Goal: Book appointment/travel/reservation

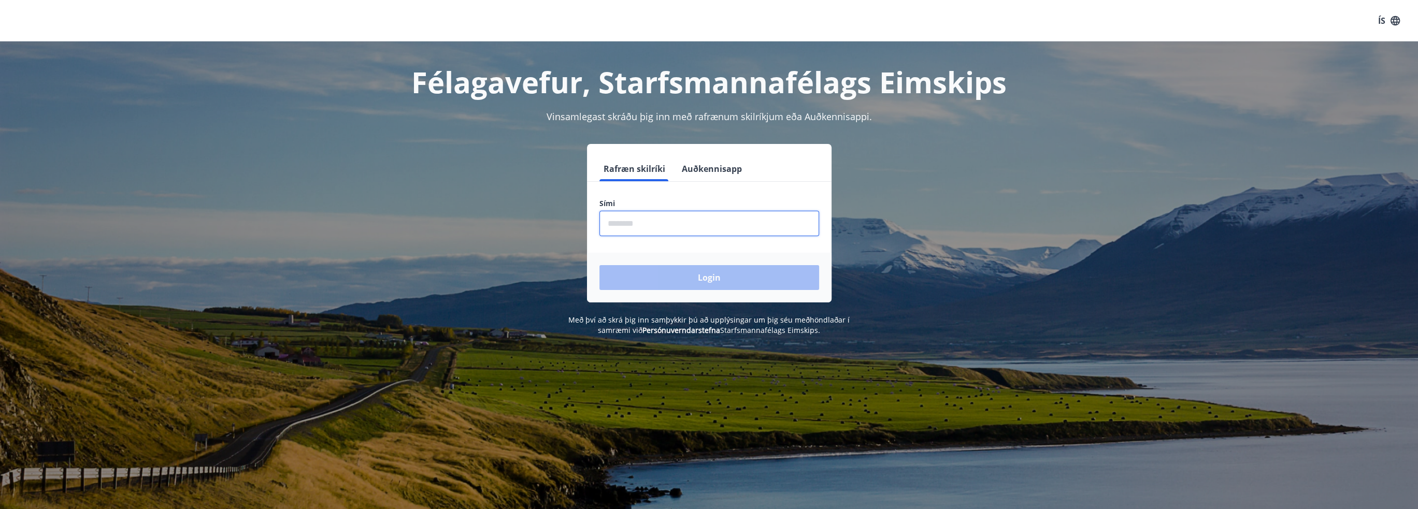
click at [680, 230] on input "phone" at bounding box center [710, 223] width 220 height 25
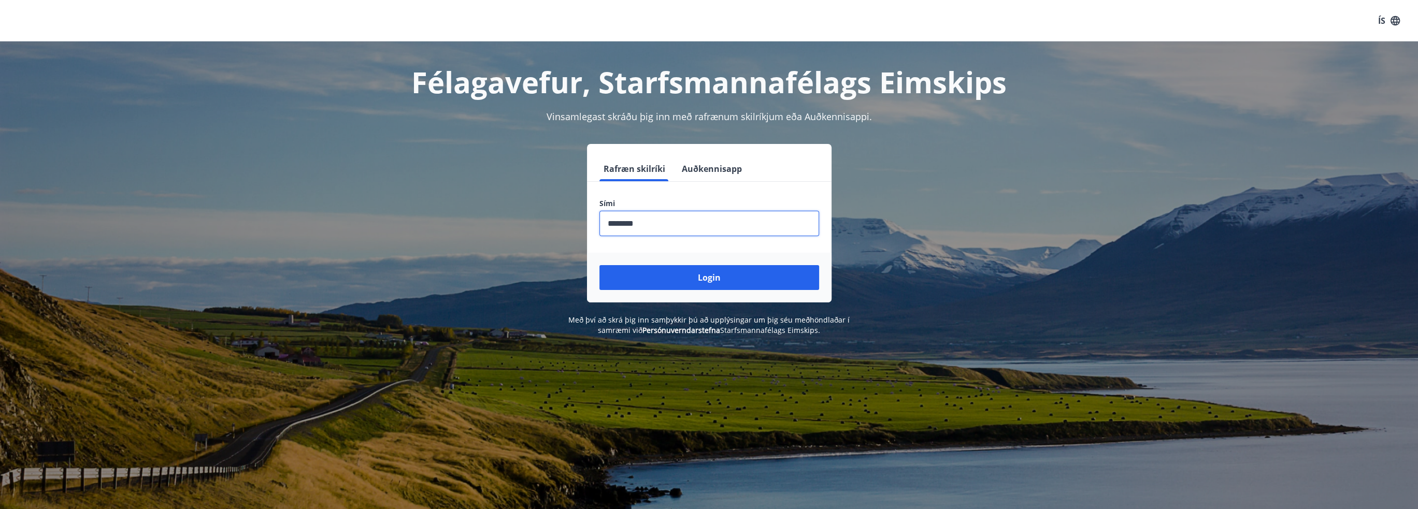
type input "********"
click at [600, 265] on button "Login" at bounding box center [710, 277] width 220 height 25
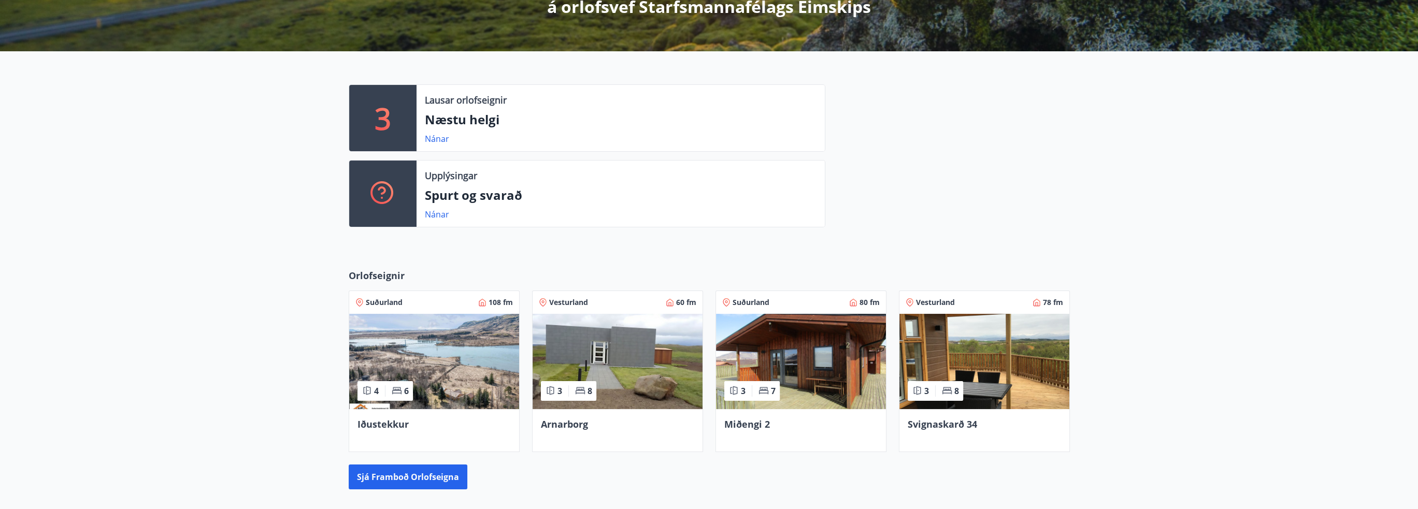
scroll to position [259, 0]
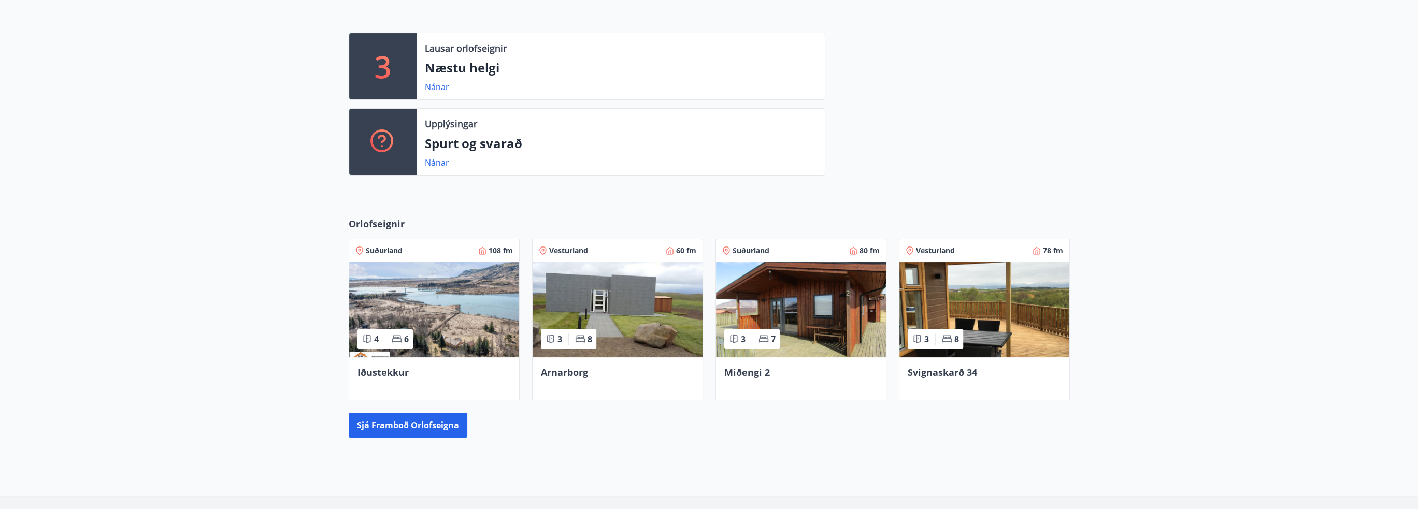
click at [589, 370] on div "Arnarborg" at bounding box center [617, 372] width 153 height 13
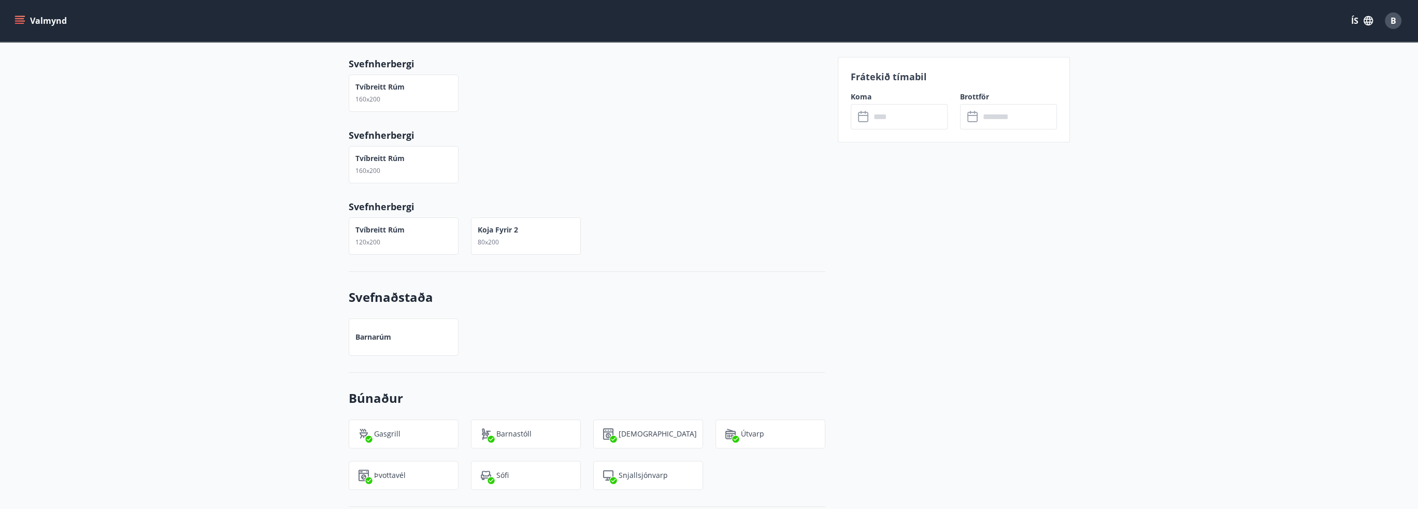
scroll to position [508, 0]
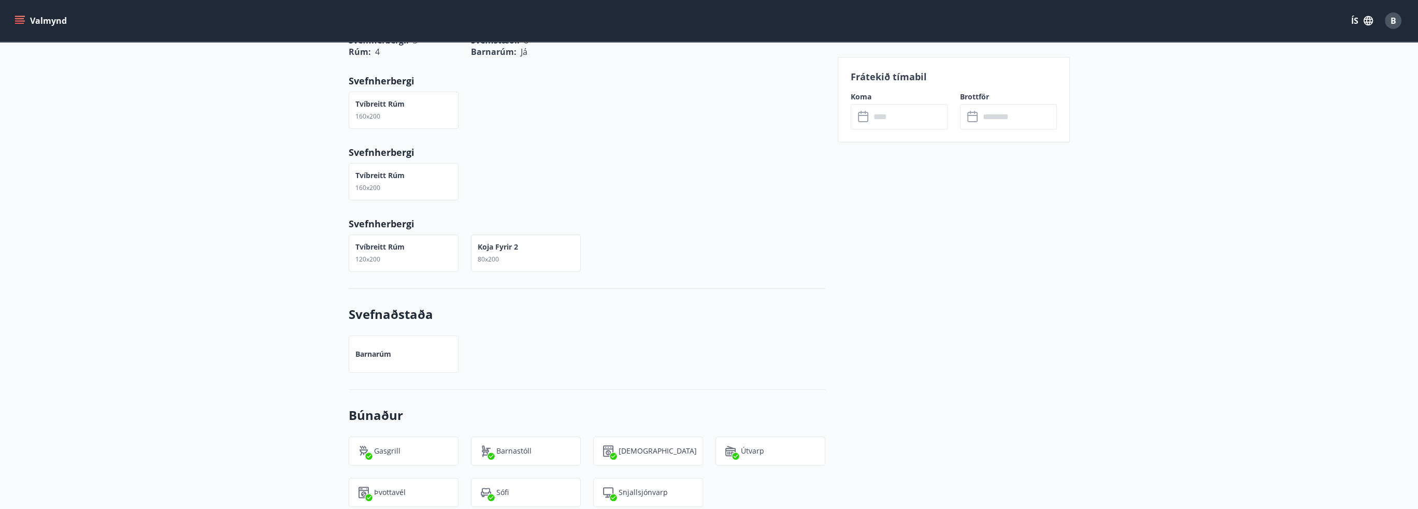
click at [887, 117] on input "text" at bounding box center [909, 116] width 77 height 25
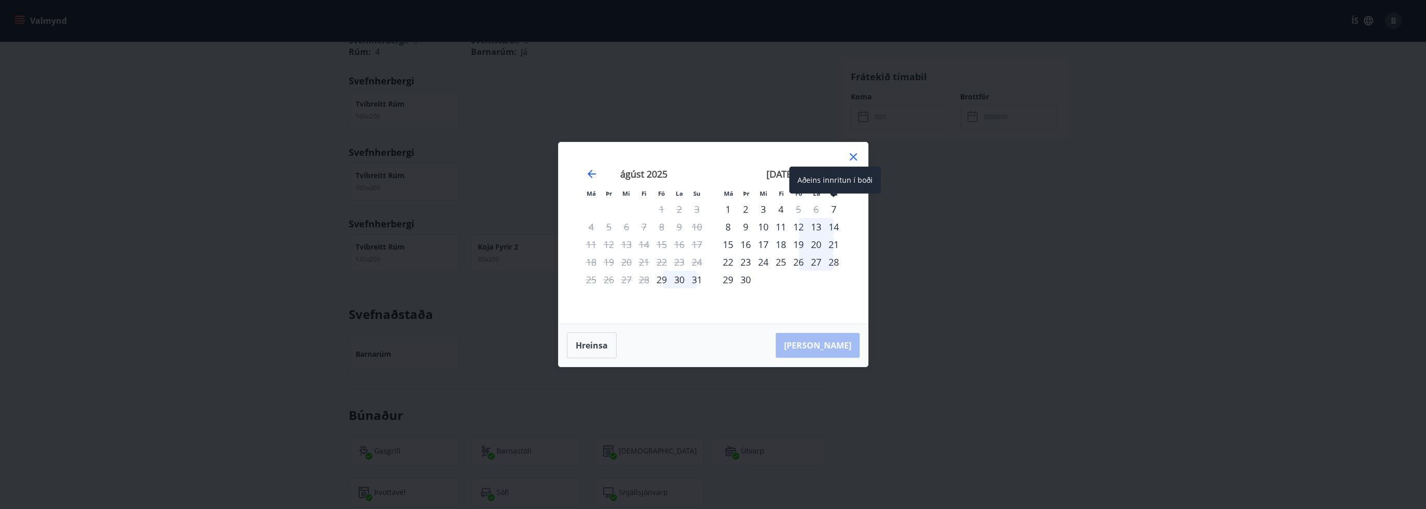
click at [832, 209] on div "7" at bounding box center [834, 210] width 18 height 18
click at [748, 225] on div "9" at bounding box center [746, 227] width 18 height 18
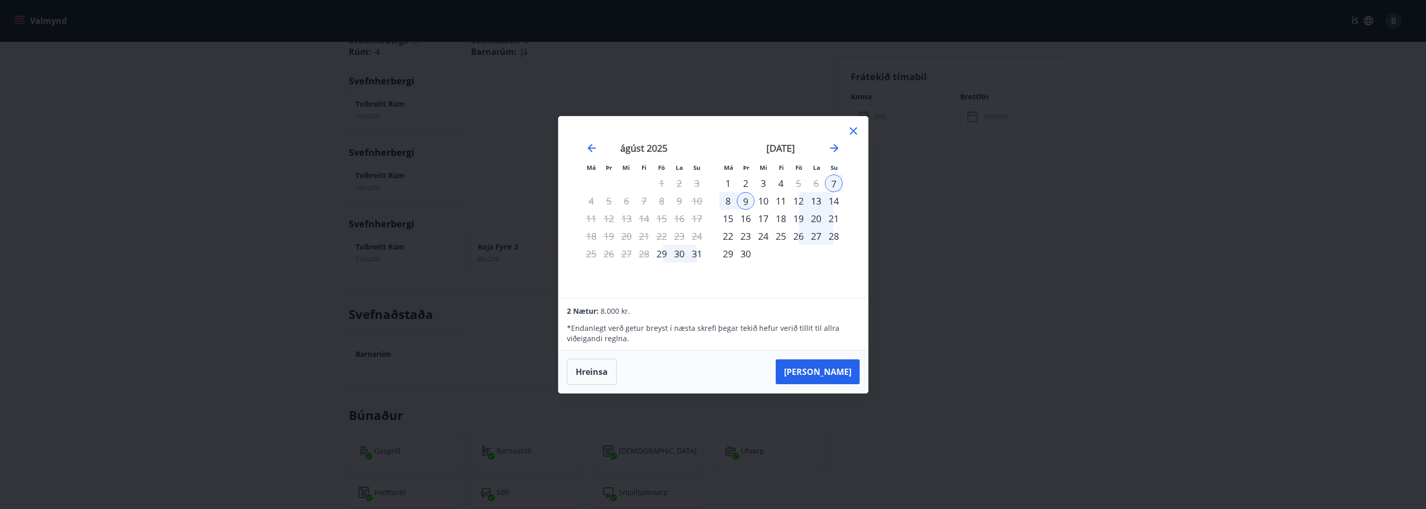
click at [748, 202] on div "9" at bounding box center [746, 201] width 18 height 18
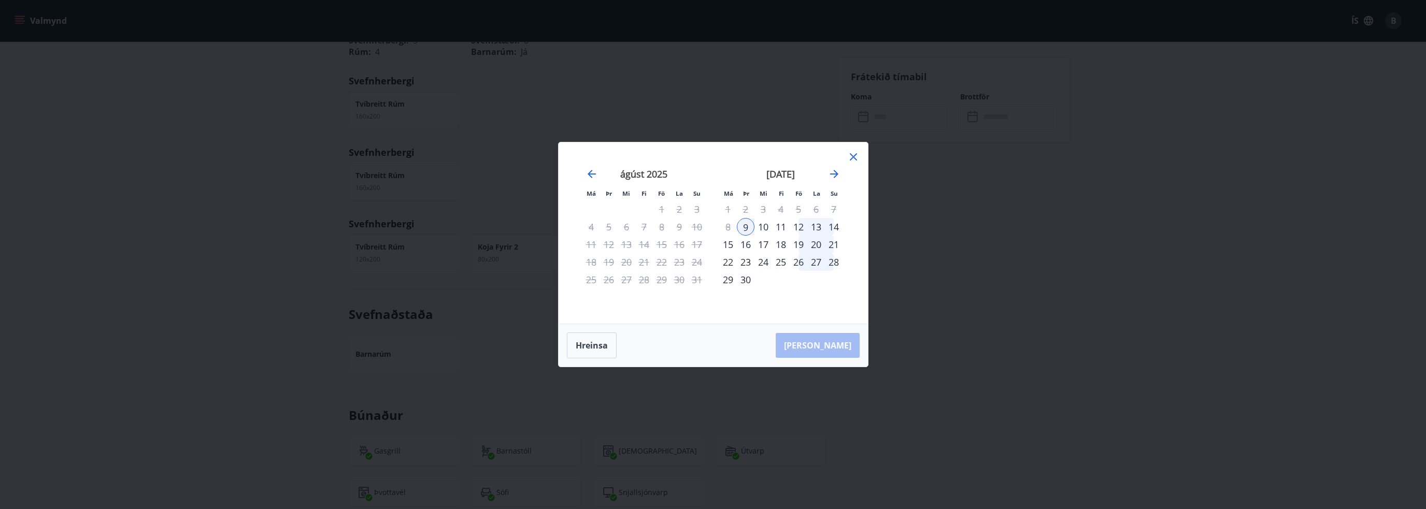
click at [728, 227] on div "8" at bounding box center [728, 227] width 18 height 18
click at [824, 208] on tr "1 2 3 4 5 6 7" at bounding box center [780, 210] width 123 height 18
click at [589, 172] on icon "Move backward to switch to the previous month." at bounding box center [592, 174] width 12 height 12
click at [832, 173] on icon "Move forward to switch to the next month." at bounding box center [834, 174] width 12 height 12
click at [582, 343] on button "Hreinsa" at bounding box center [592, 346] width 50 height 26
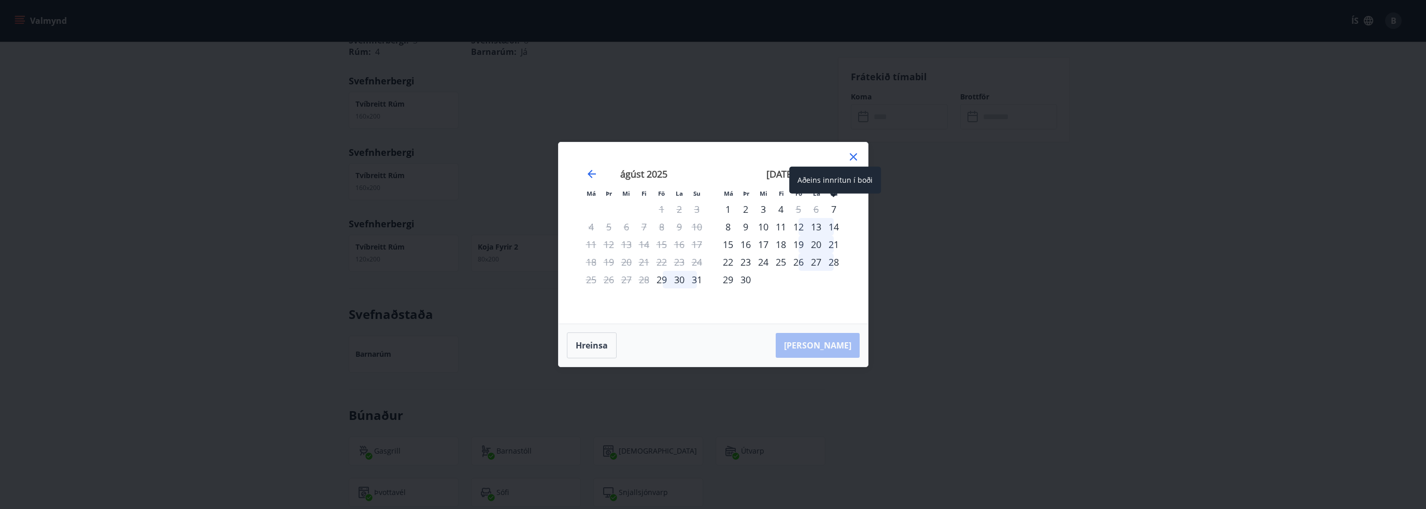
click at [831, 207] on div "7" at bounding box center [834, 210] width 18 height 18
click at [728, 225] on div "8" at bounding box center [728, 227] width 18 height 18
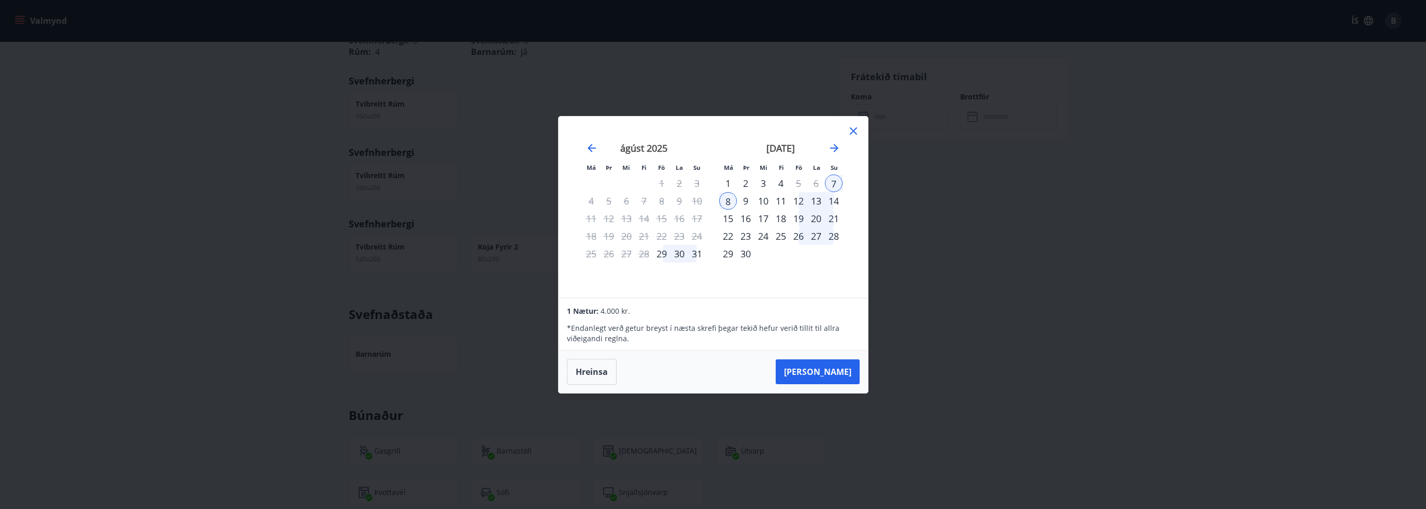
click at [825, 368] on button "[PERSON_NAME]" at bounding box center [818, 372] width 84 height 25
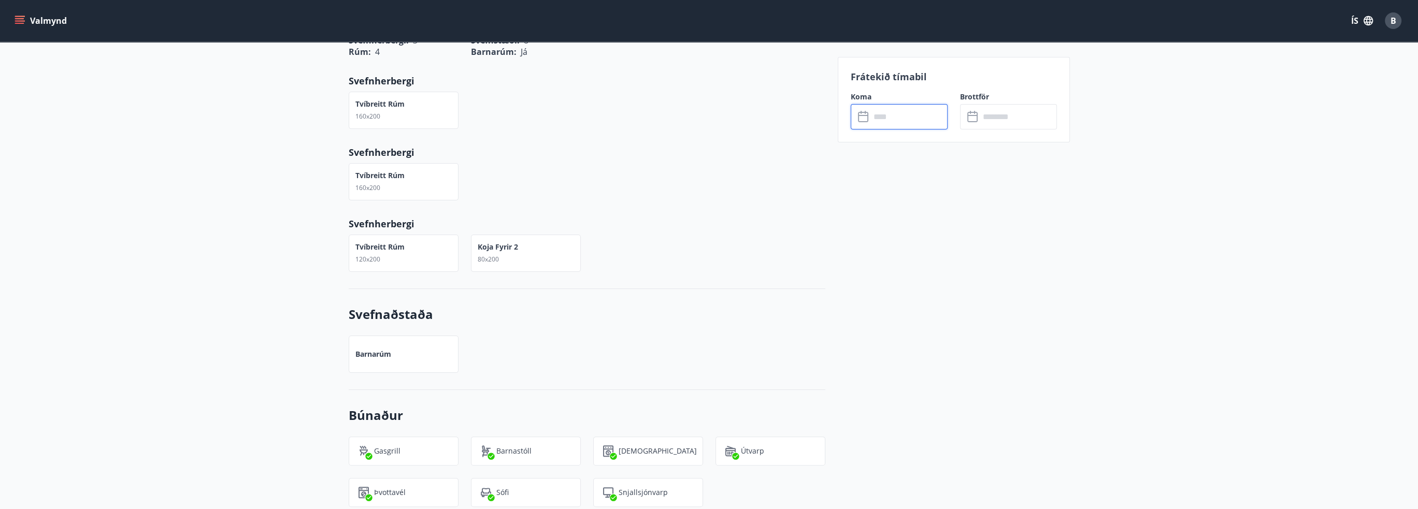
type input "******"
click at [871, 121] on input "******" at bounding box center [909, 116] width 77 height 25
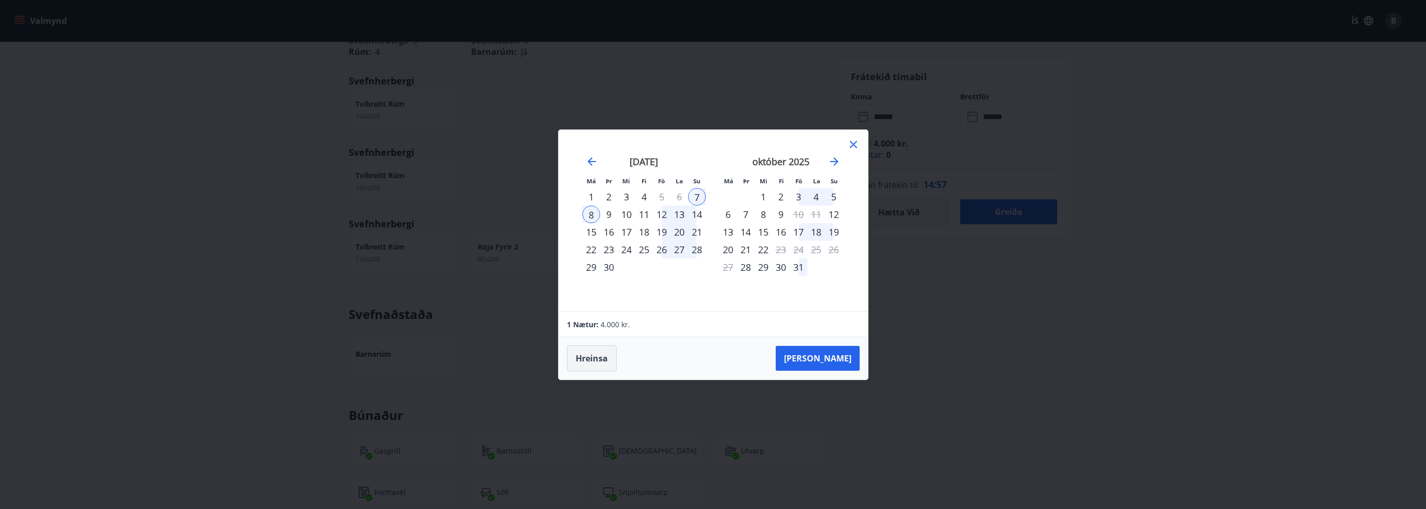
click at [613, 361] on button "Hreinsa" at bounding box center [592, 359] width 50 height 26
click at [604, 360] on button "Hreinsa" at bounding box center [592, 359] width 50 height 26
click at [593, 219] on div "8" at bounding box center [591, 215] width 18 height 18
click at [606, 215] on div "9" at bounding box center [609, 215] width 18 height 18
click at [819, 360] on button "[PERSON_NAME]" at bounding box center [818, 358] width 84 height 25
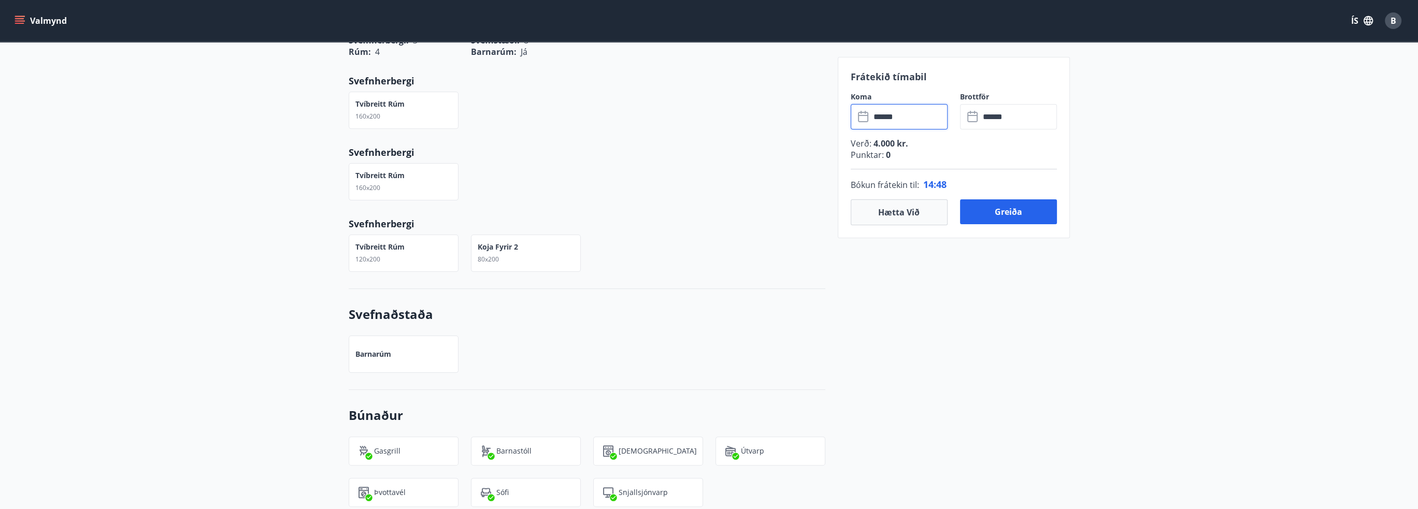
type input "******"
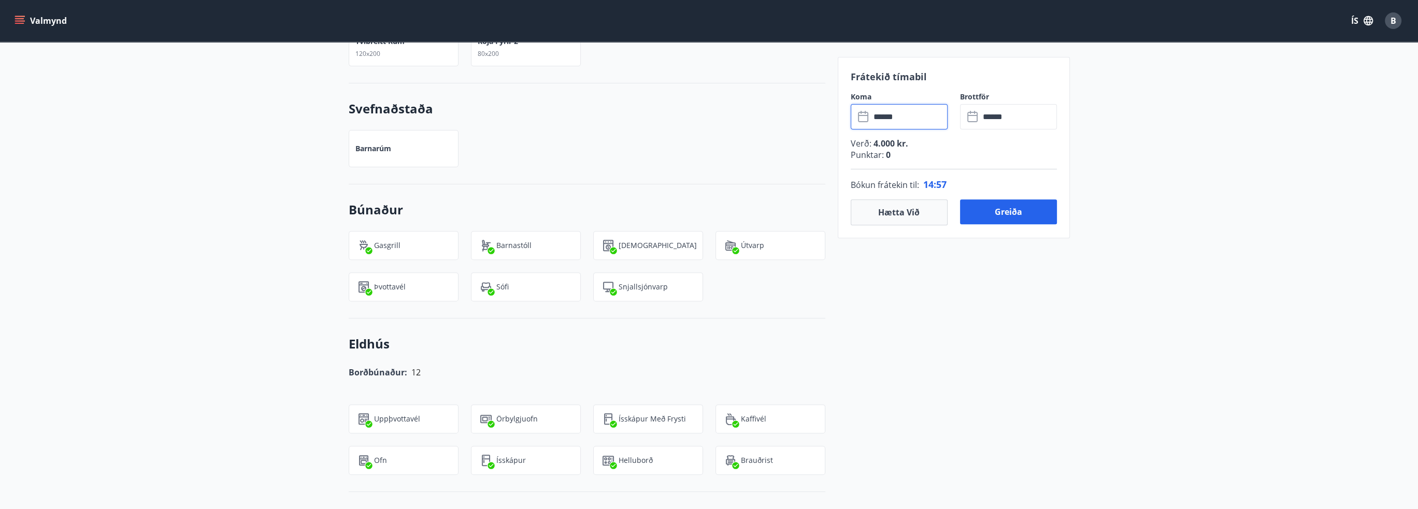
scroll to position [611, 0]
